Goal: Navigation & Orientation: Find specific page/section

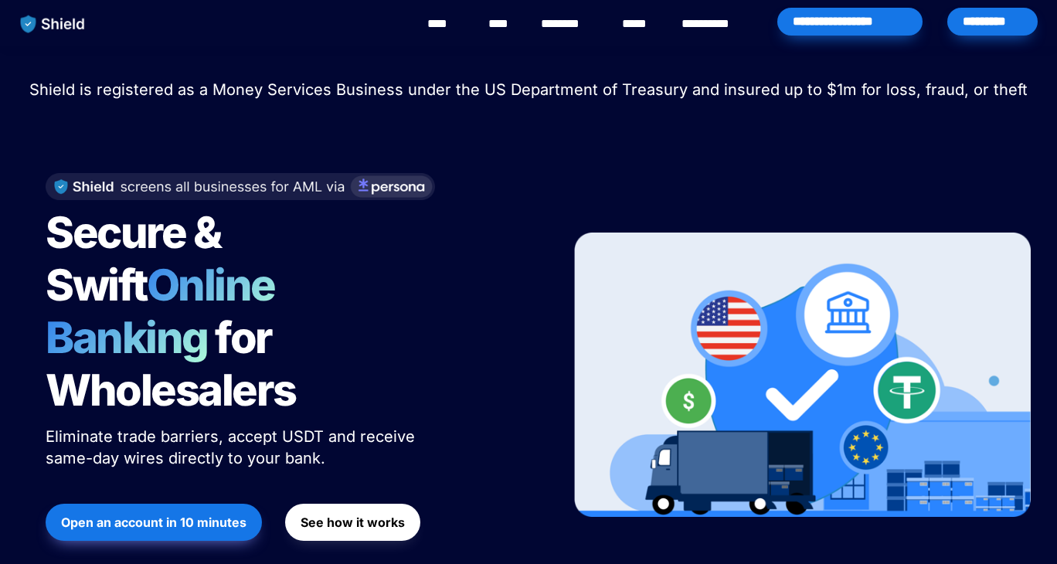
click at [710, 30] on link "**********" at bounding box center [716, 24] width 70 height 19
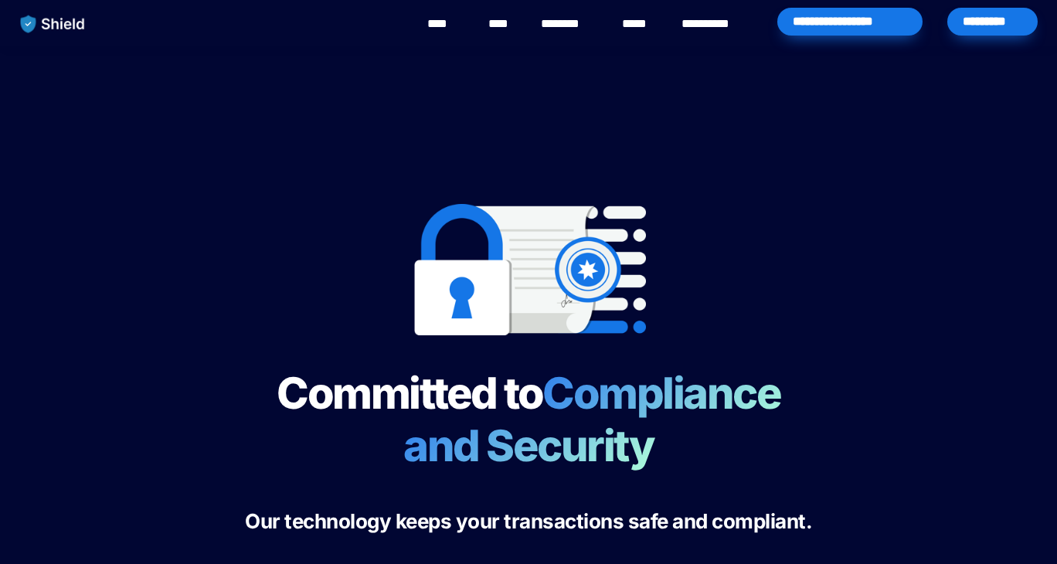
click at [42, 21] on img "main navigation" at bounding box center [53, 24] width 80 height 32
